Goal: Navigation & Orientation: Find specific page/section

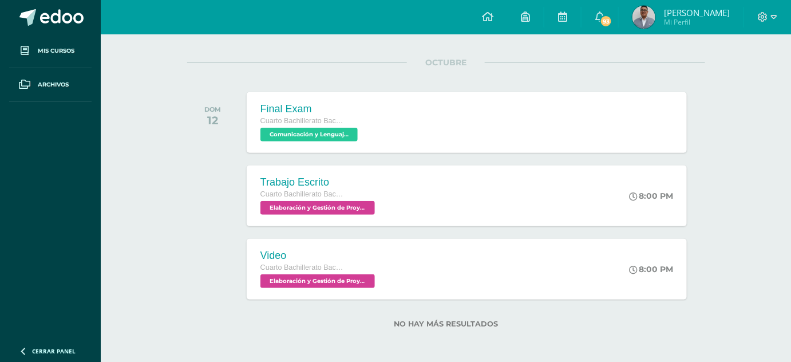
scroll to position [136, 0]
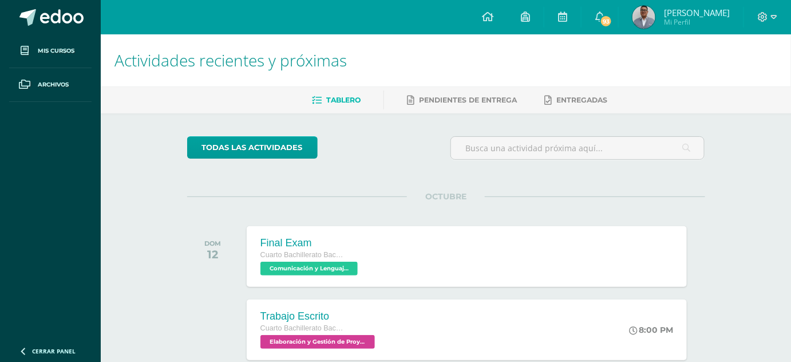
drag, startPoint x: 330, startPoint y: 92, endPoint x: 211, endPoint y: 109, distance: 120.4
click at [211, 109] on div "Tablero Pendientes de entrega Entregadas" at bounding box center [460, 99] width 718 height 27
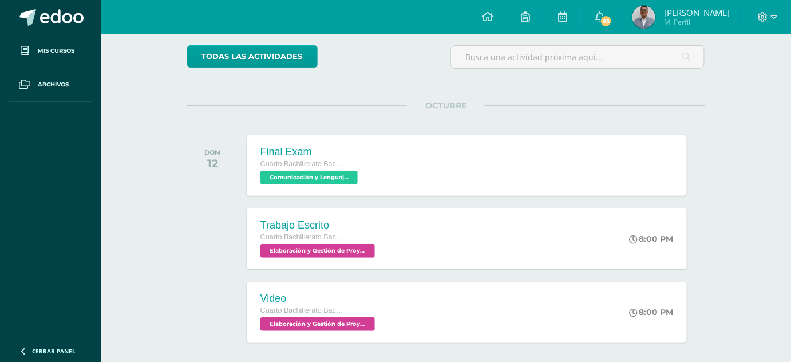
scroll to position [136, 0]
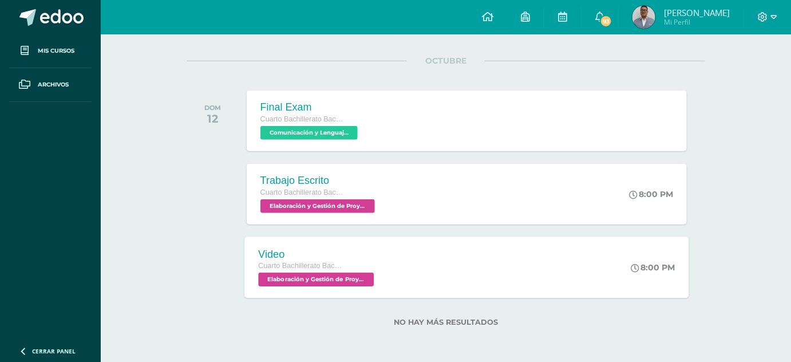
click at [384, 266] on div "Video Cuarto Bachillerato Bachillerato en CCLL con Orientación en Diseño Gráfic…" at bounding box center [317, 266] width 146 height 61
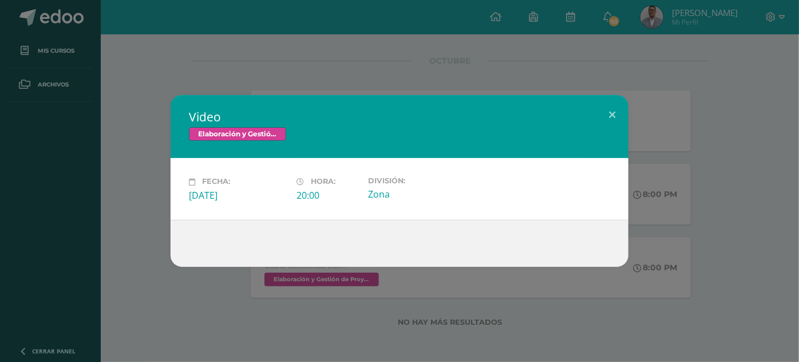
drag, startPoint x: 52, startPoint y: 152, endPoint x: 87, endPoint y: 162, distance: 36.8
click at [62, 157] on div "Video Elaboración y Gestión de Proyectos Fecha: Domingo 12 de Octubre Hora: 20:…" at bounding box center [400, 180] width 790 height 171
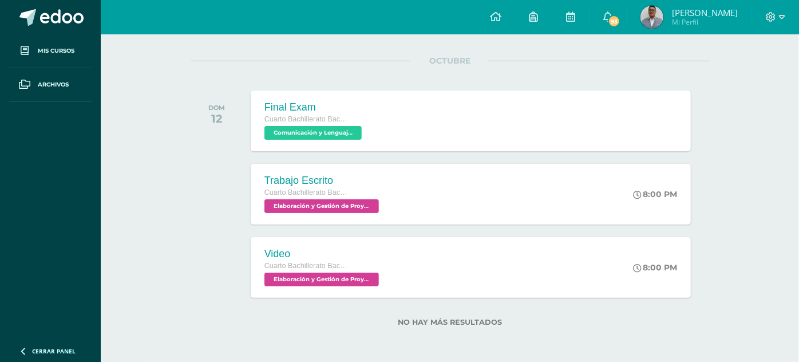
drag, startPoint x: 15, startPoint y: 142, endPoint x: 76, endPoint y: 163, distance: 63.6
click at [23, 138] on div "Video Elaboración y Gestión de Proyectos Fecha: Domingo 12 de Octubre Hora: 20:…" at bounding box center [399, 181] width 799 height 362
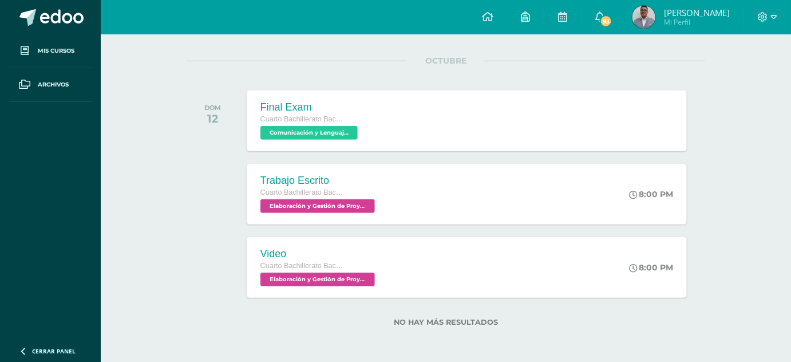
click at [64, 171] on ul "Mis cursos Archivos" at bounding box center [50, 185] width 101 height 303
click at [0, 65] on li "Mis cursos" at bounding box center [50, 51] width 101 height 34
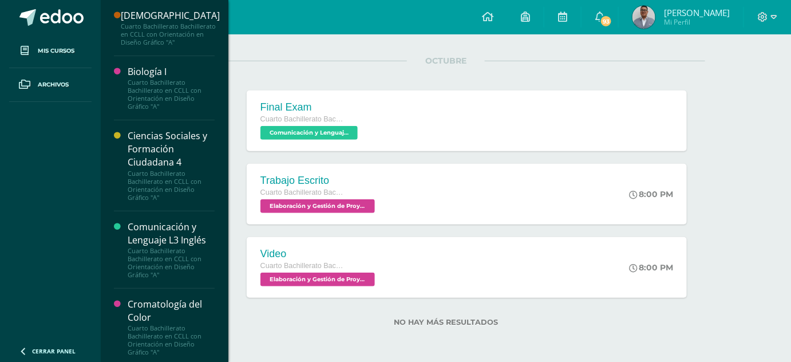
drag, startPoint x: 0, startPoint y: 49, endPoint x: 319, endPoint y: 57, distance: 319.0
click at [320, 53] on div "todas las Actividades No tienes actividades Échale un vistazo a los demás perío…" at bounding box center [446, 170] width 564 height 385
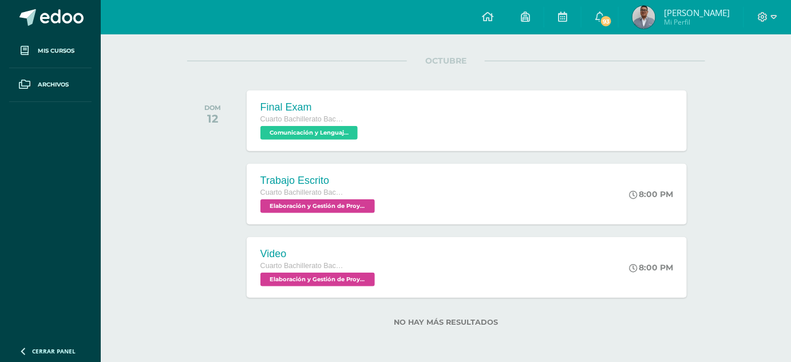
click at [289, 69] on div "OCTUBRE DOM 12 Final Exam Cuarto Bachillerato Bachillerato en CCLL con Orientac…" at bounding box center [446, 107] width 518 height 92
